Goal: Information Seeking & Learning: Learn about a topic

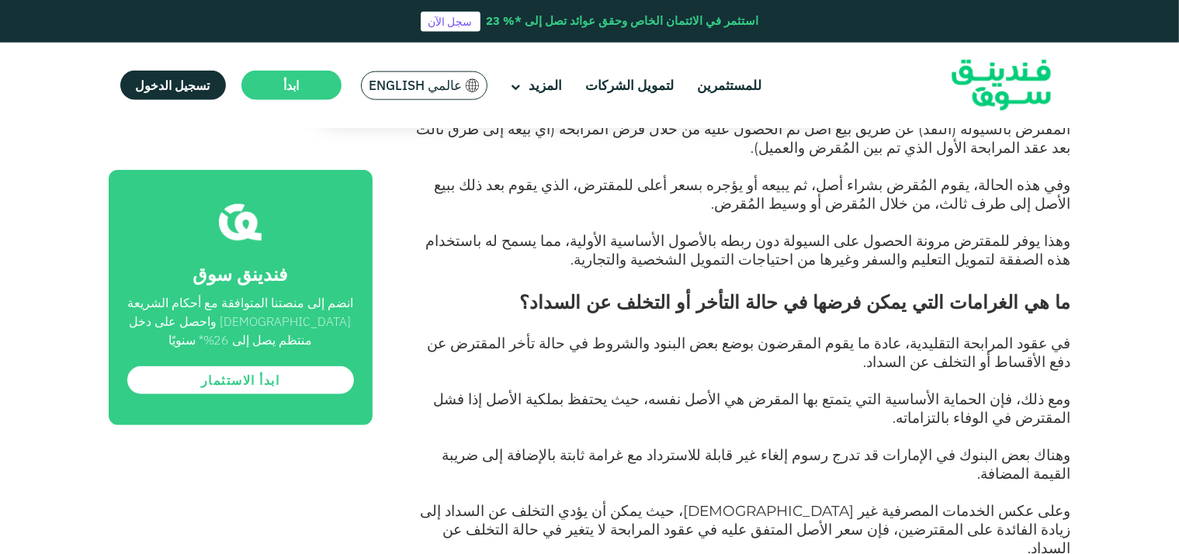
scroll to position [1230, 0]
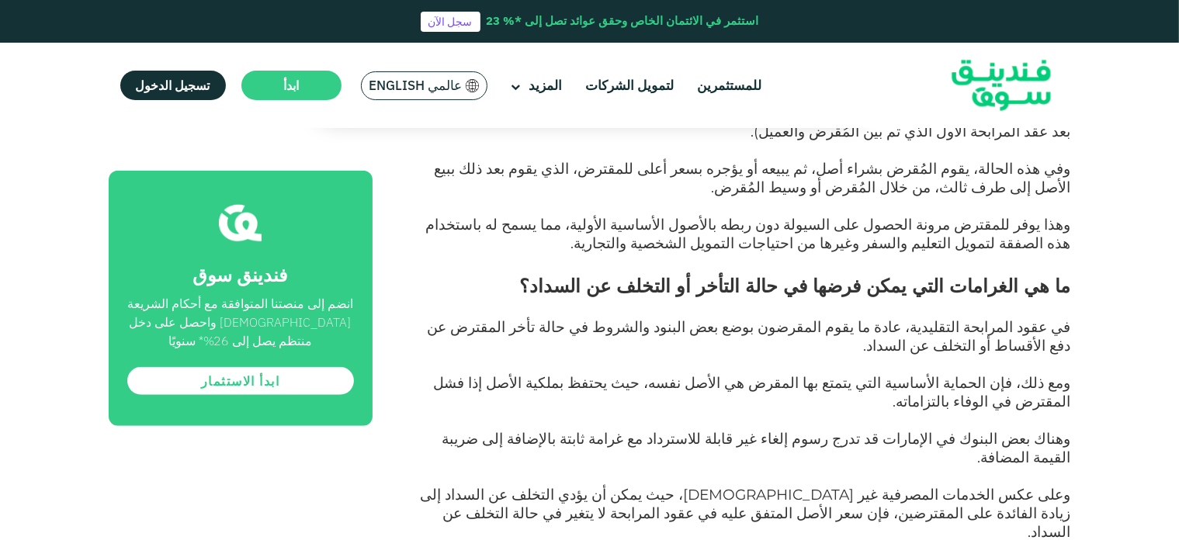
click at [1023, 486] on span "وعلى عكس الخدمات المصرفية غير [DEMOGRAPHIC_DATA]، حيث يمكن أن يؤدي التخلف عن ال…" at bounding box center [746, 513] width 651 height 55
click at [926, 486] on span "وعلى عكس الخدمات المصرفية غير [DEMOGRAPHIC_DATA]، حيث يمكن أن يؤدي التخلف عن ال…" at bounding box center [746, 513] width 651 height 55
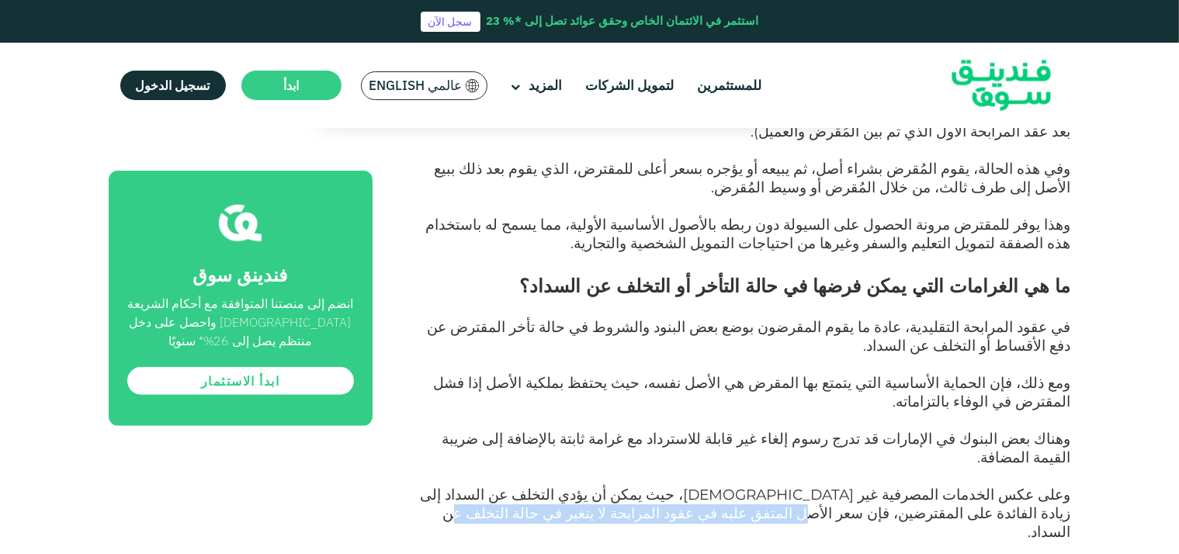
drag, startPoint x: 779, startPoint y: 359, endPoint x: 1107, endPoint y: 362, distance: 328.5
click at [1107, 362] on div "الصفحة الرئيسية المدونة الامتثال للشريعة [DATE] ١" at bounding box center [589, 325] width 1179 height 2830
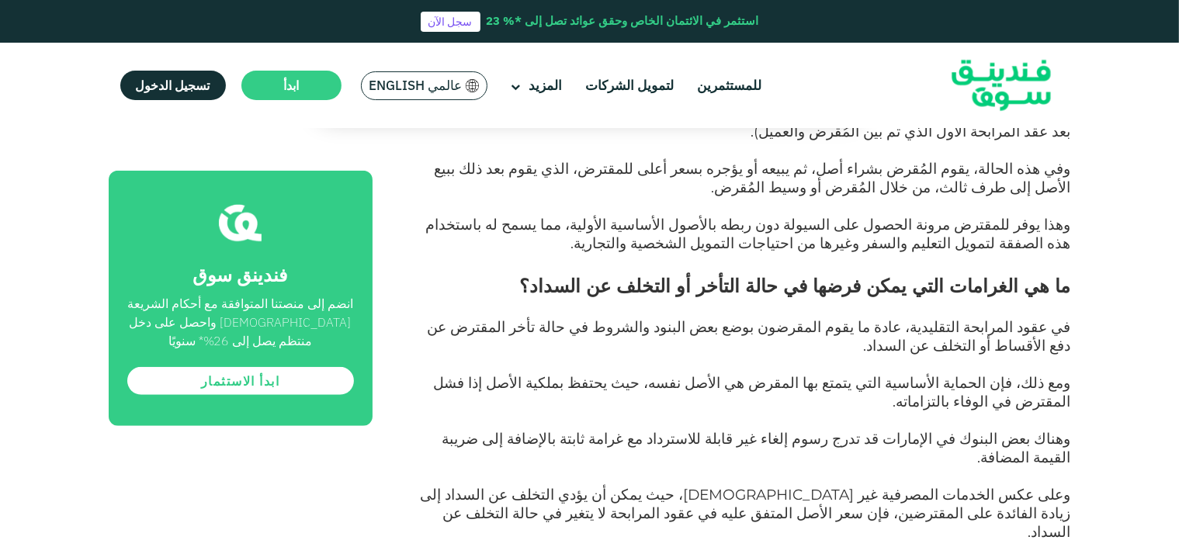
drag, startPoint x: 1054, startPoint y: 400, endPoint x: 865, endPoint y: 405, distance: 189.5
click at [865, 405] on div "الصفحة الرئيسية المدونة الامتثال للشريعة [DATE] ١" at bounding box center [589, 325] width 1179 height 2830
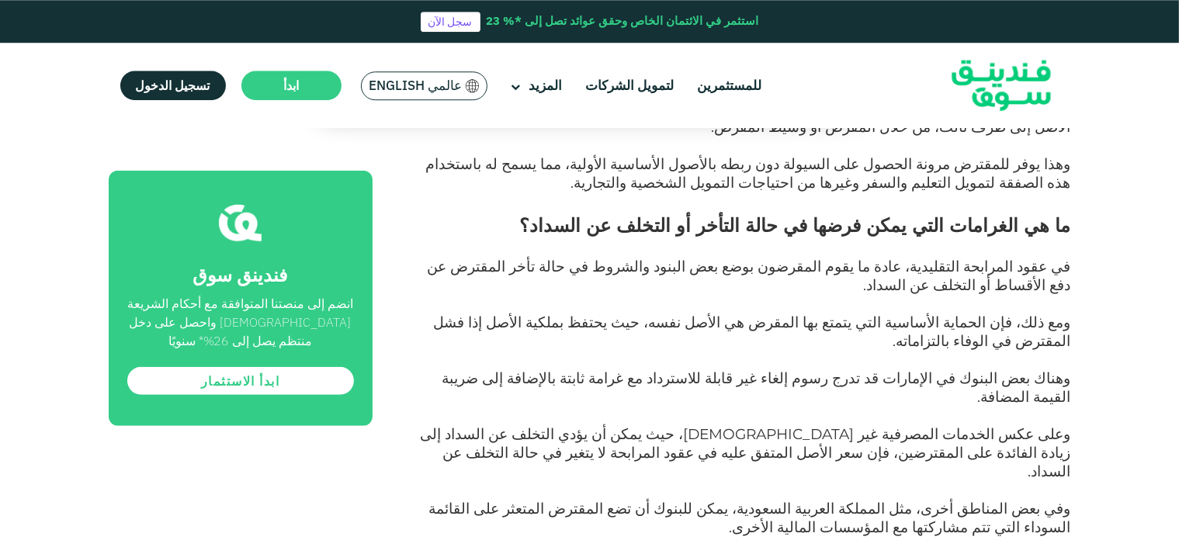
scroll to position [1311, 0]
